Goal: Task Accomplishment & Management: Manage account settings

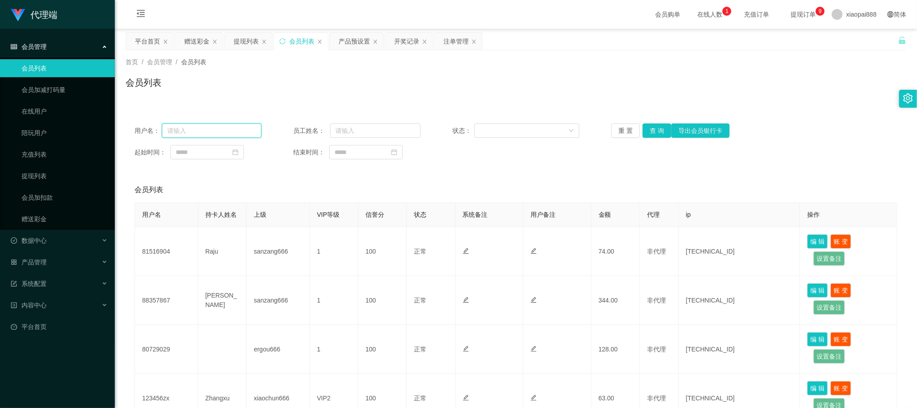
drag, startPoint x: 219, startPoint y: 126, endPoint x: 260, endPoint y: 121, distance: 41.1
click at [219, 126] on input "text" at bounding box center [212, 130] width 100 height 14
paste input "Karrie527734"
type input "Karrie527734"
click at [647, 128] on button "查 询" at bounding box center [657, 130] width 29 height 14
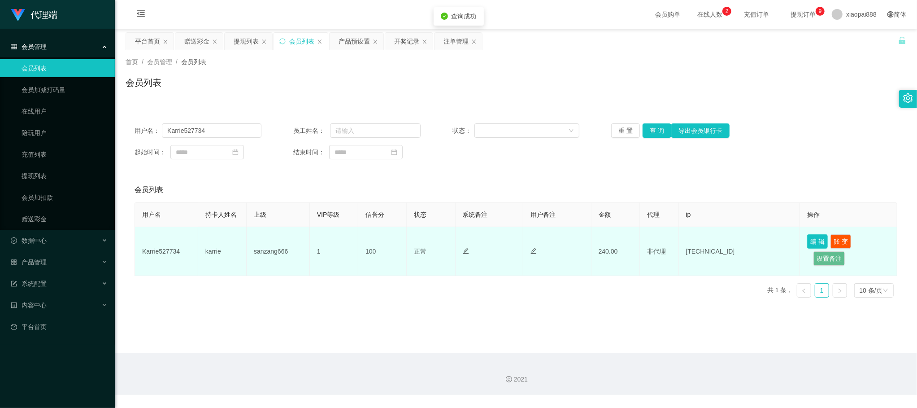
click at [811, 241] on button "编 辑" at bounding box center [817, 241] width 21 height 14
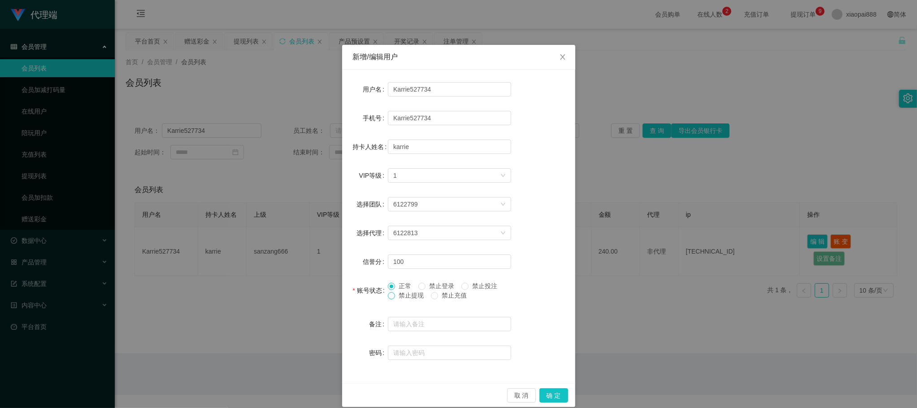
click at [390, 296] on span at bounding box center [391, 295] width 7 height 7
click at [553, 394] on button "确 定" at bounding box center [554, 395] width 29 height 14
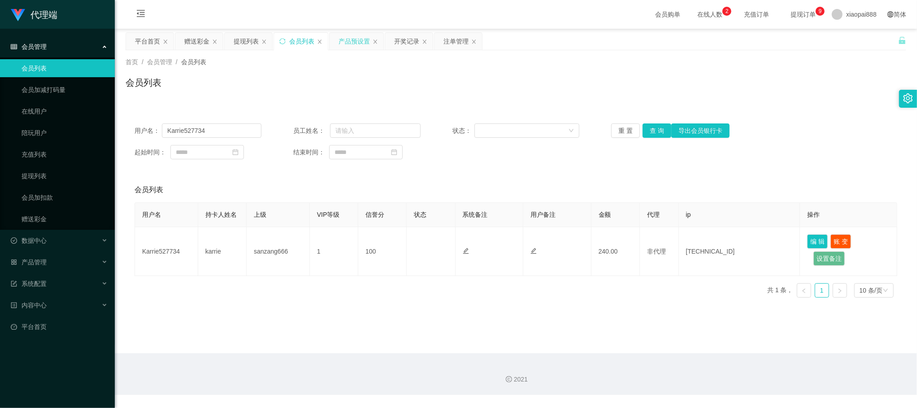
click at [342, 42] on div "产品预设置" at bounding box center [354, 41] width 31 height 17
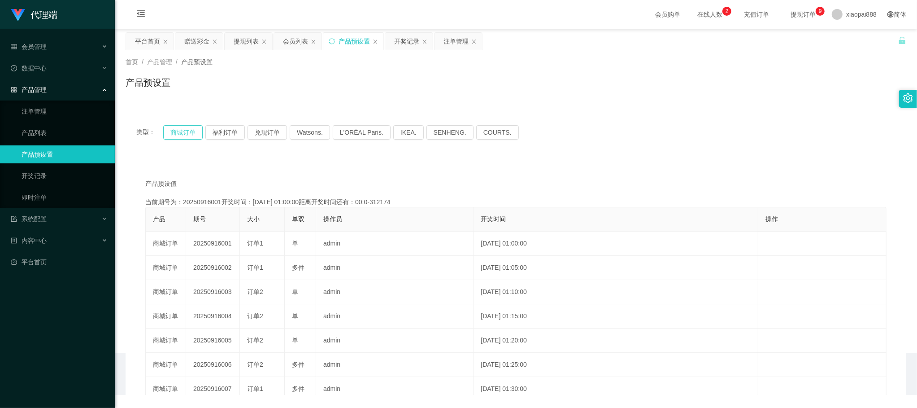
click at [189, 127] on button "商城订单" at bounding box center [182, 132] width 39 height 14
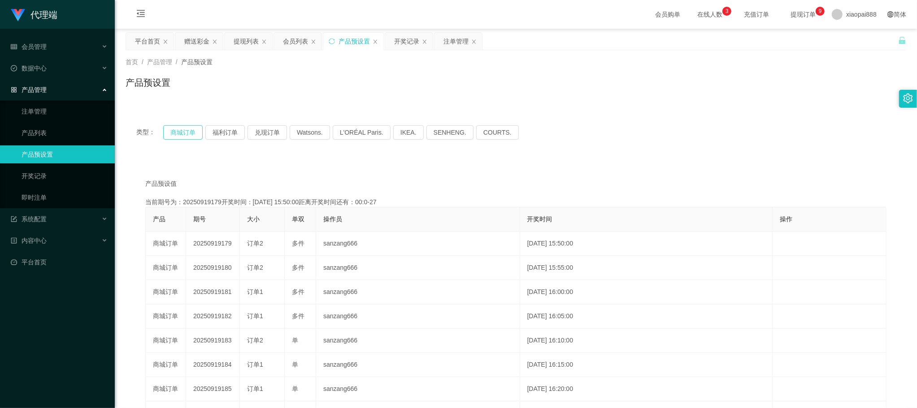
click at [184, 136] on button "商城订单" at bounding box center [182, 132] width 39 height 14
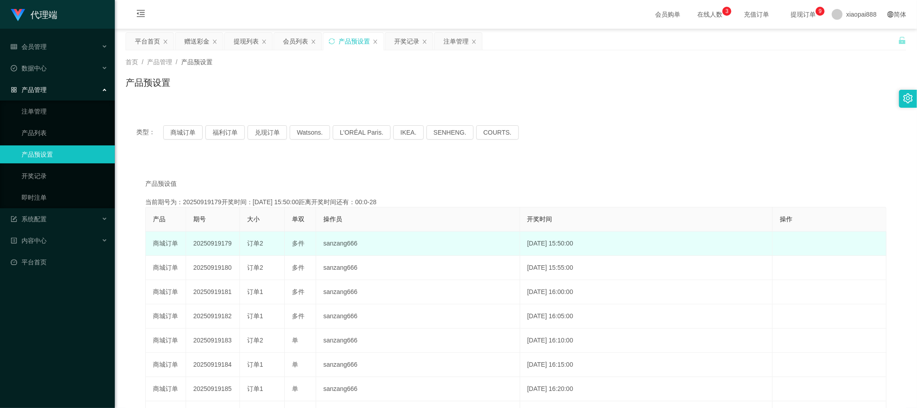
click at [211, 240] on td "20250919179" at bounding box center [213, 243] width 54 height 24
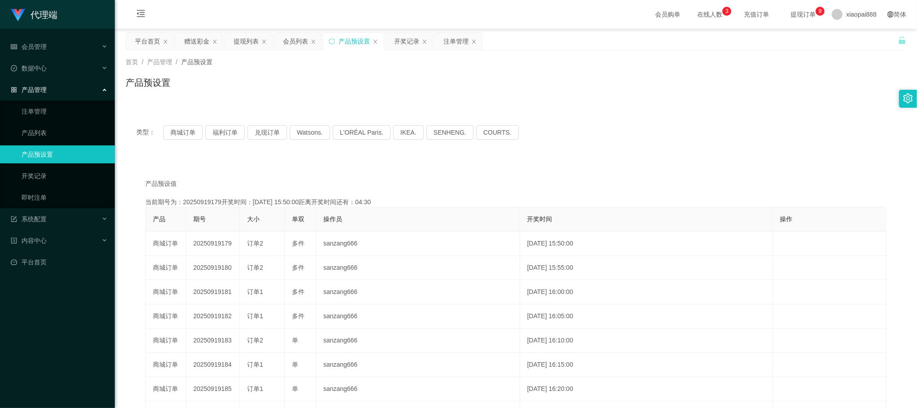
copy td "20250919179"
drag, startPoint x: 296, startPoint y: 42, endPoint x: 314, endPoint y: 49, distance: 19.2
click at [296, 42] on div "会员列表" at bounding box center [295, 41] width 25 height 17
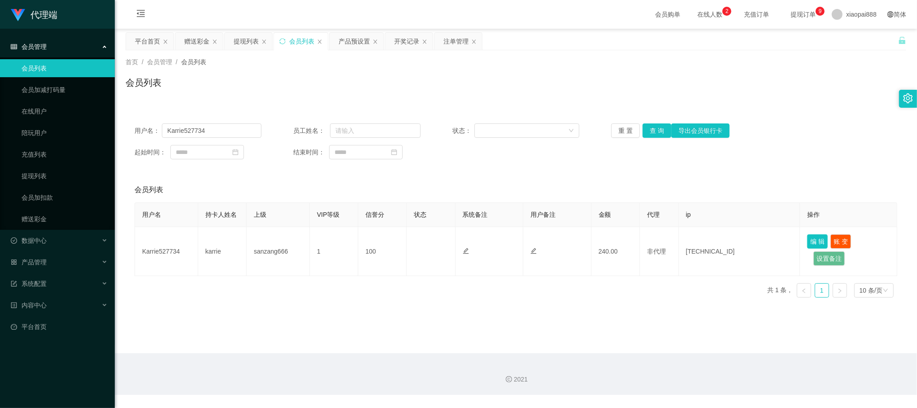
click at [807, 241] on button "编 辑" at bounding box center [817, 241] width 21 height 14
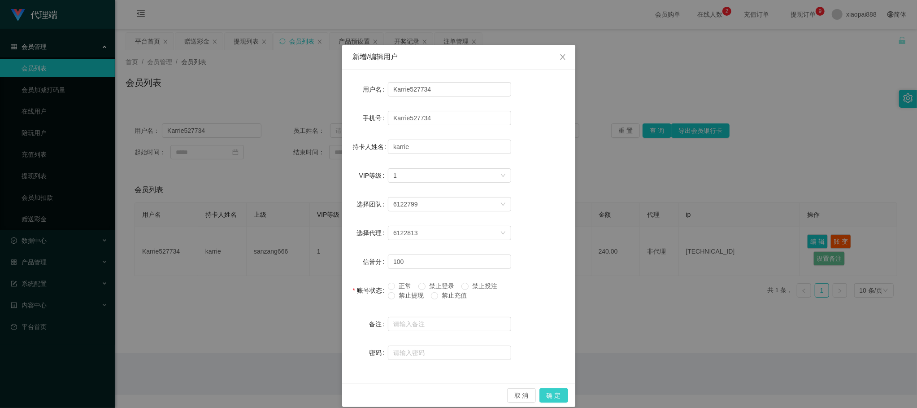
click at [555, 393] on button "确 定" at bounding box center [554, 395] width 29 height 14
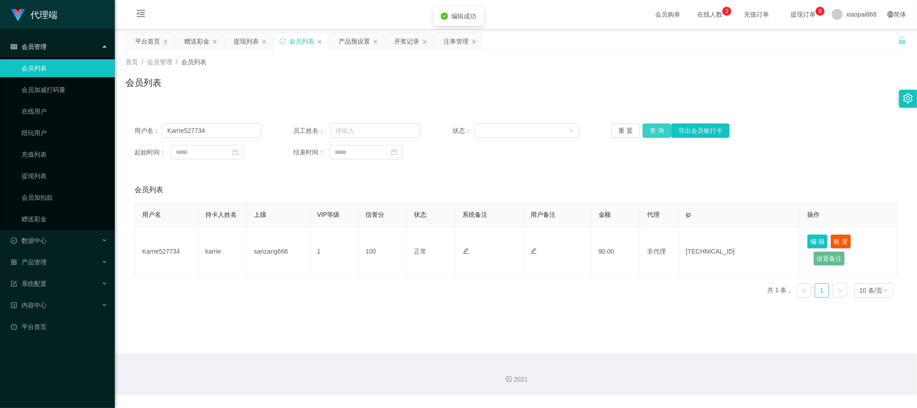
click at [648, 126] on button "查 询" at bounding box center [657, 130] width 29 height 14
click at [228, 129] on input "Karrie527734" at bounding box center [212, 130] width 100 height 14
click at [456, 44] on div "注单管理" at bounding box center [456, 41] width 25 height 17
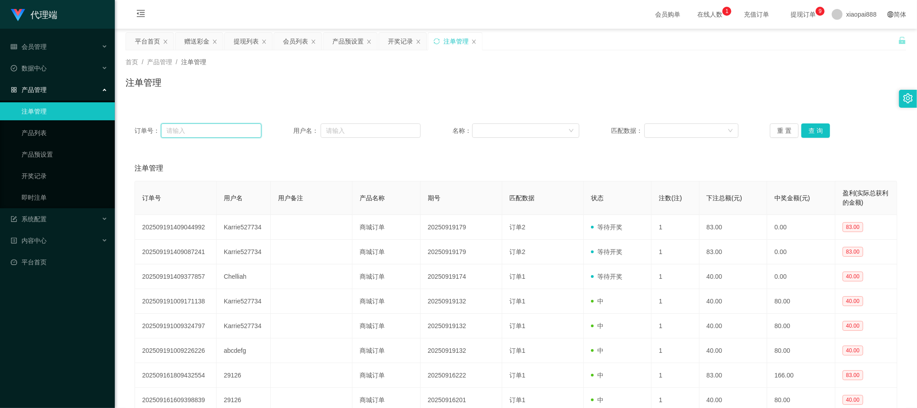
drag, startPoint x: 238, startPoint y: 126, endPoint x: 242, endPoint y: 127, distance: 4.7
click at [238, 126] on input "text" at bounding box center [211, 130] width 100 height 14
click at [387, 129] on input "text" at bounding box center [371, 130] width 100 height 14
paste input "Karrie527734"
type input "Karrie527734"
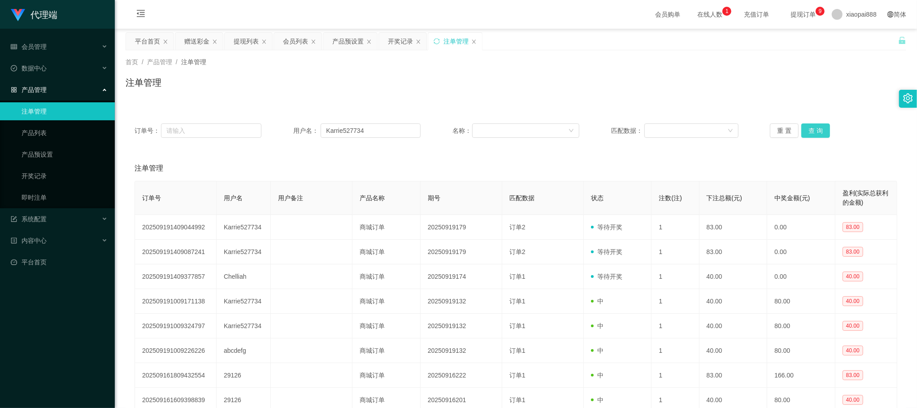
click at [821, 130] on button "查 询" at bounding box center [816, 130] width 29 height 14
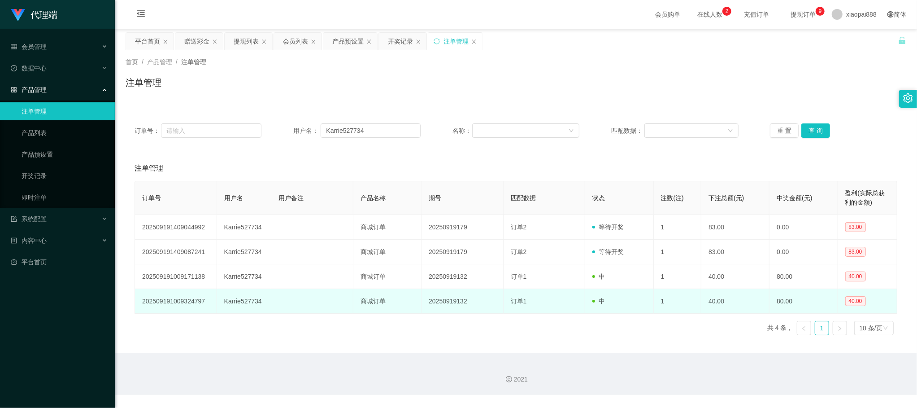
click at [316, 309] on td at bounding box center [312, 301] width 82 height 25
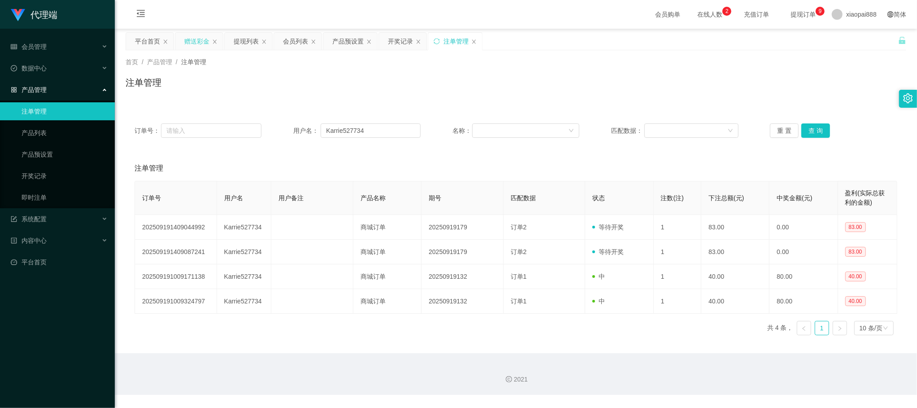
click at [206, 39] on div "赠送彩金" at bounding box center [196, 41] width 25 height 17
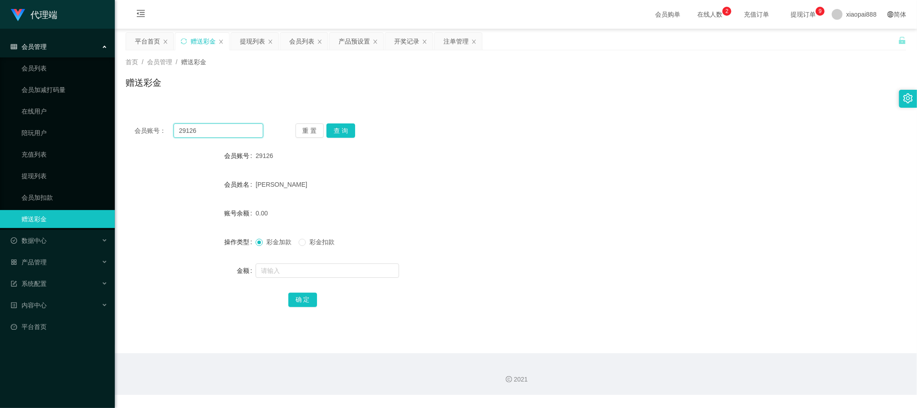
drag, startPoint x: 245, startPoint y: 132, endPoint x: 250, endPoint y: 132, distance: 5.4
click at [245, 132] on input "29126" at bounding box center [219, 130] width 90 height 14
paste input "Karrie527734"
type input "Karrie527734"
click at [344, 128] on button "查 询" at bounding box center [341, 130] width 29 height 14
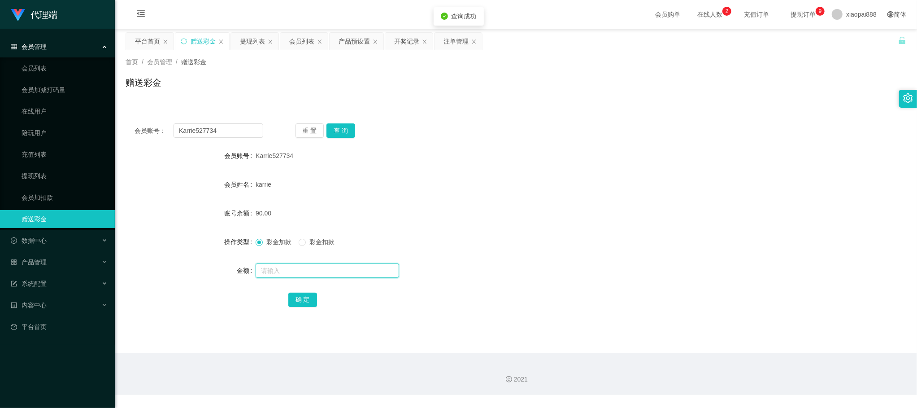
click at [302, 267] on input "text" at bounding box center [328, 270] width 144 height 14
type input "249"
click at [299, 297] on button "确 定" at bounding box center [302, 299] width 29 height 14
click at [596, 245] on div "彩金加款 彩金扣款" at bounding box center [484, 242] width 456 height 18
